Goal: Find specific page/section: Find specific page/section

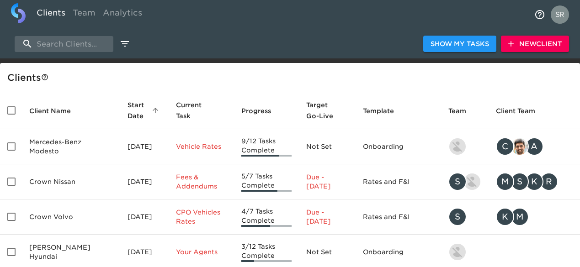
select select "10"
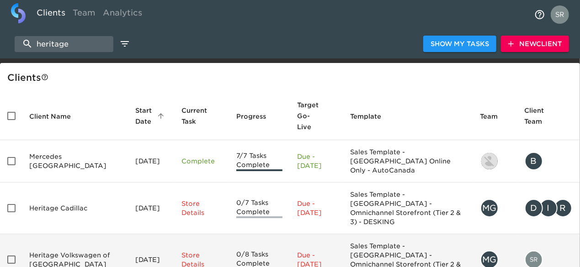
type input "heritage"
click at [69, 237] on td "Heritage Volkswagen of [GEOGRAPHIC_DATA]" at bounding box center [75, 261] width 106 height 52
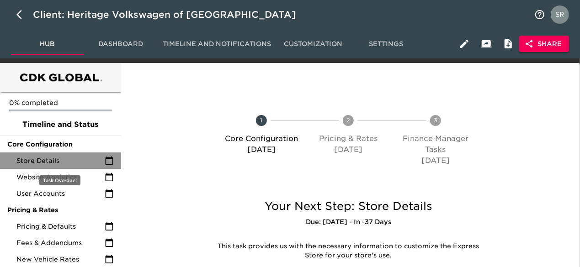
click at [55, 163] on span "Store Details" at bounding box center [60, 160] width 88 height 9
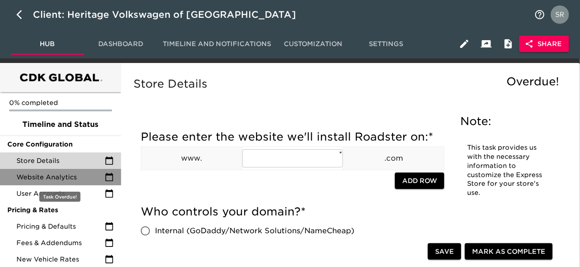
click at [55, 178] on span "Website Analytics" at bounding box center [60, 177] width 88 height 9
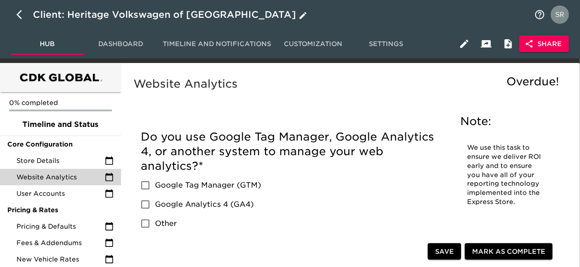
click at [19, 20] on icon "button" at bounding box center [21, 14] width 11 height 11
select select "10"
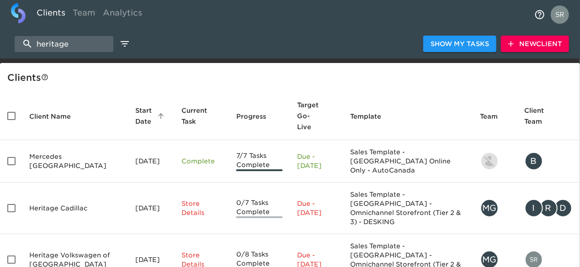
drag, startPoint x: 71, startPoint y: 40, endPoint x: 3, endPoint y: 35, distance: 68.7
click at [3, 35] on div "heritage Show My Tasks New Client" at bounding box center [290, 43] width 580 height 29
